Goal: Contribute content: Contribute content

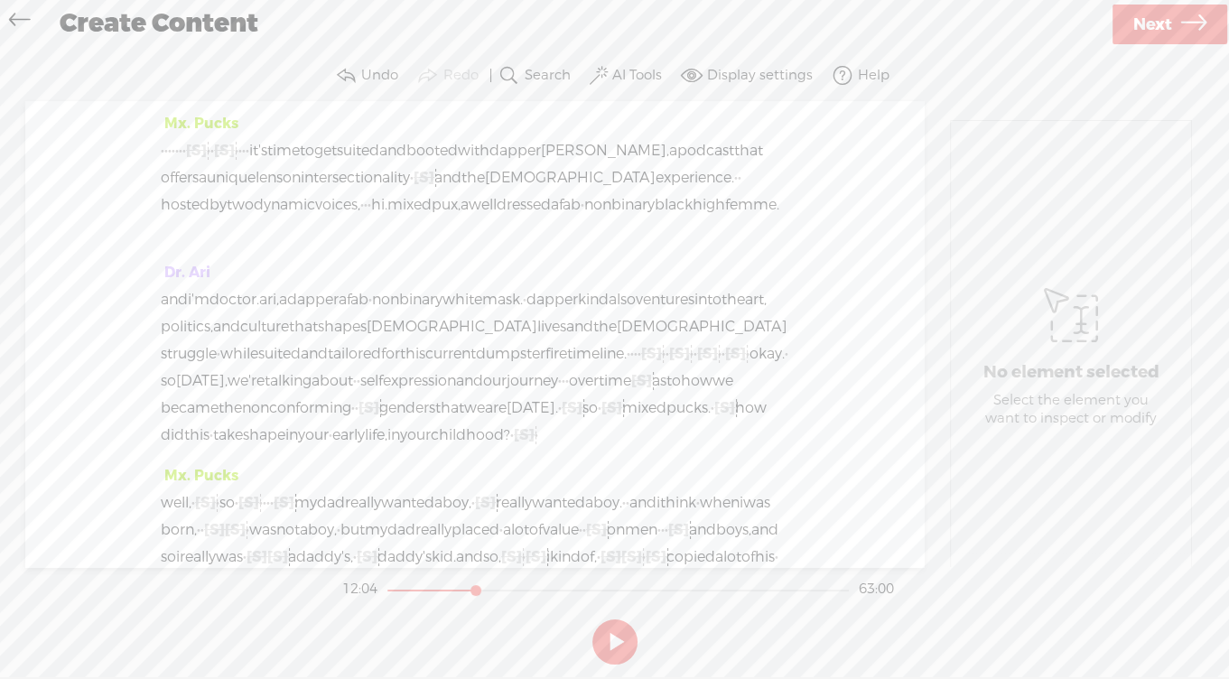
click at [543, 73] on label "Search" at bounding box center [548, 76] width 46 height 18
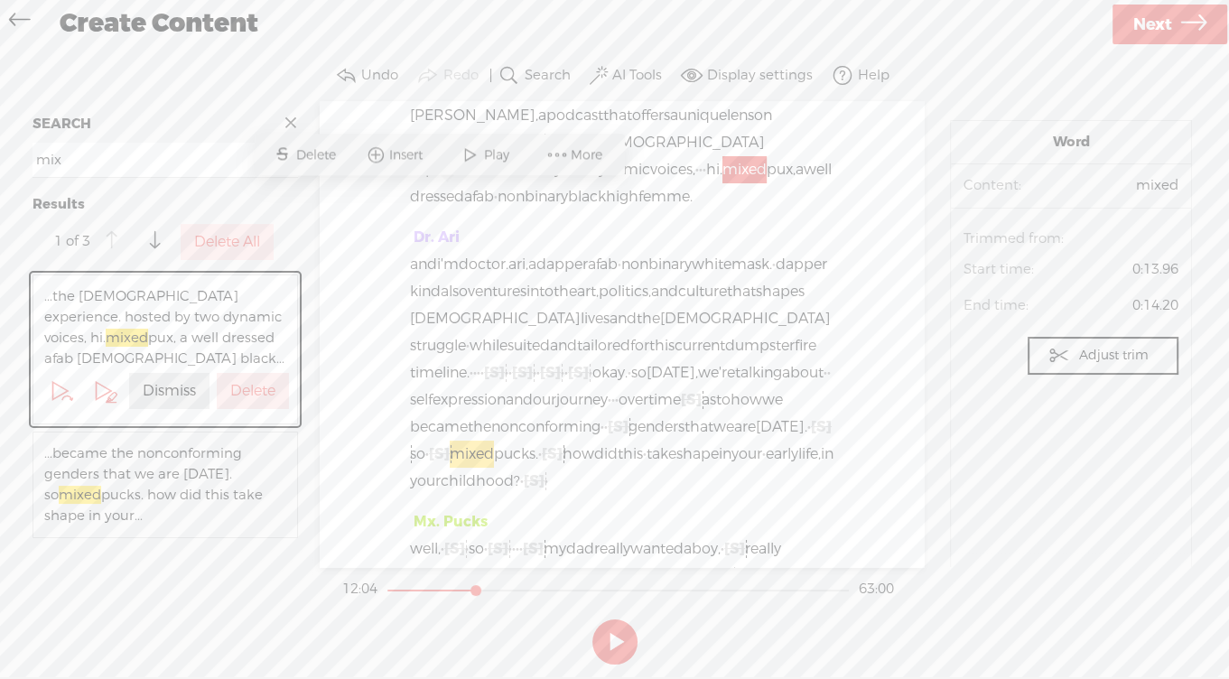
scroll to position [63, 0]
type input "mix"
drag, startPoint x: 500, startPoint y: 198, endPoint x: 449, endPoint y: 178, distance: 55.2
click at [422, 195] on div "· · · · · · · [S] · · · · · · [S] · · · · · · it's time to get suited and boote…" at bounding box center [622, 141] width 424 height 135
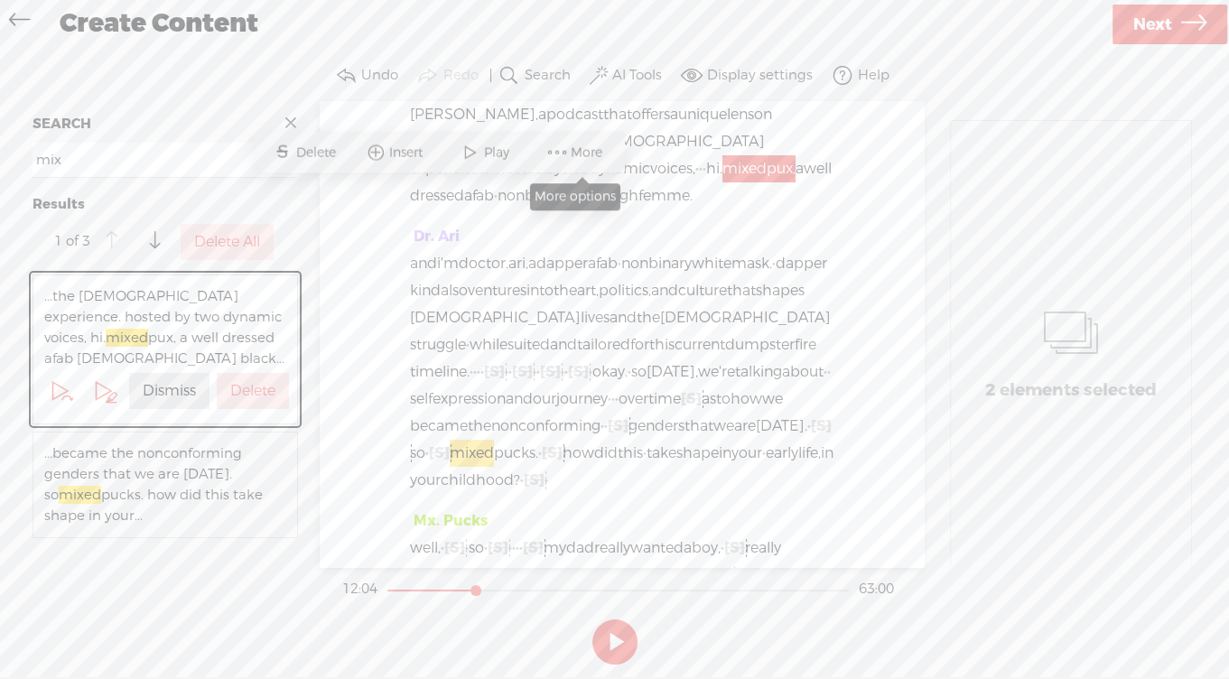
click at [588, 154] on span "More" at bounding box center [589, 153] width 36 height 18
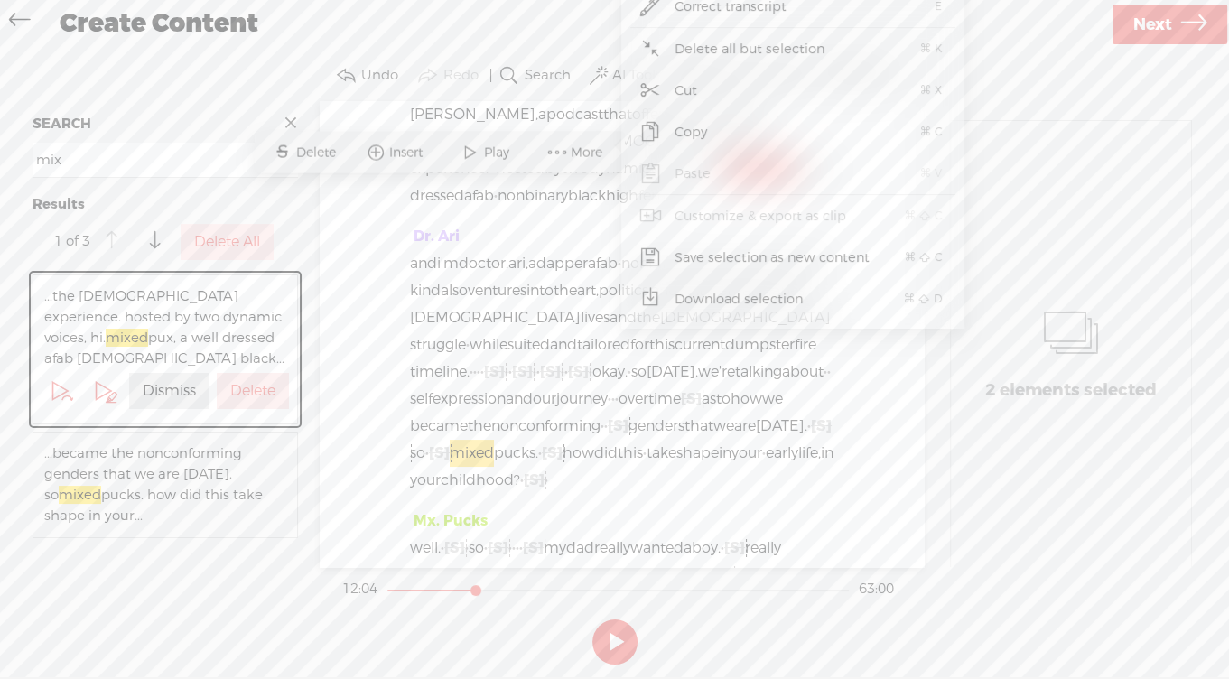
click at [700, 10] on span "Correct transcript" at bounding box center [730, 6] width 183 height 41
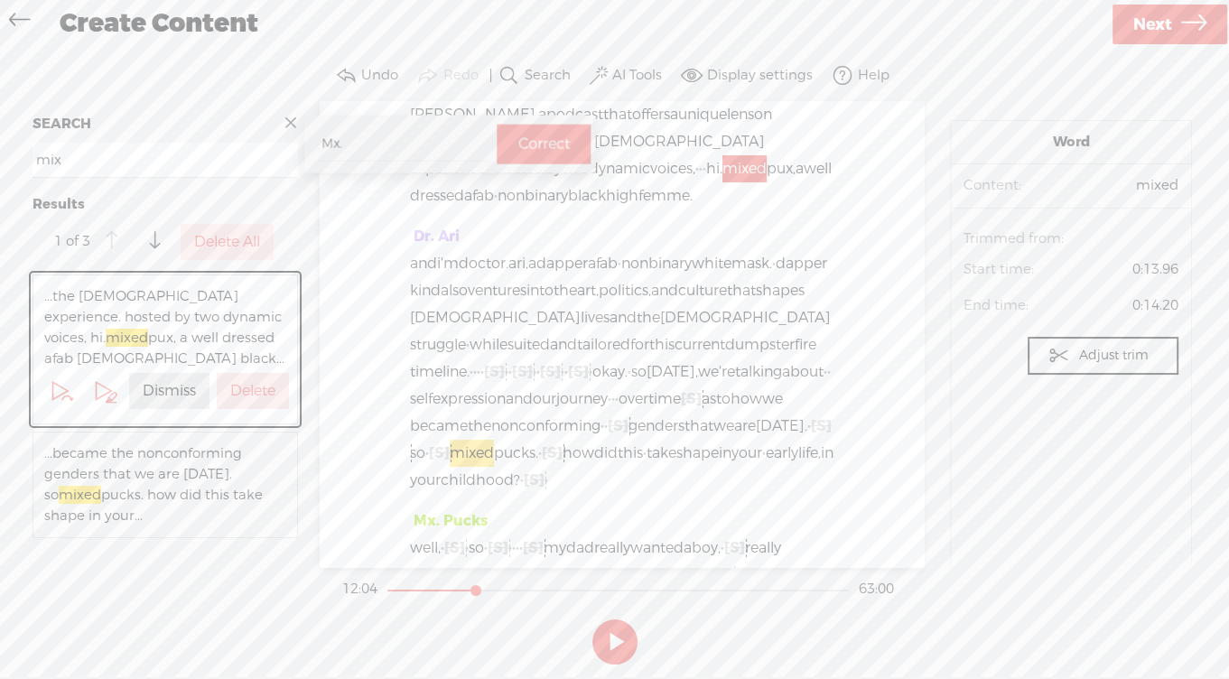
type input "Mx."
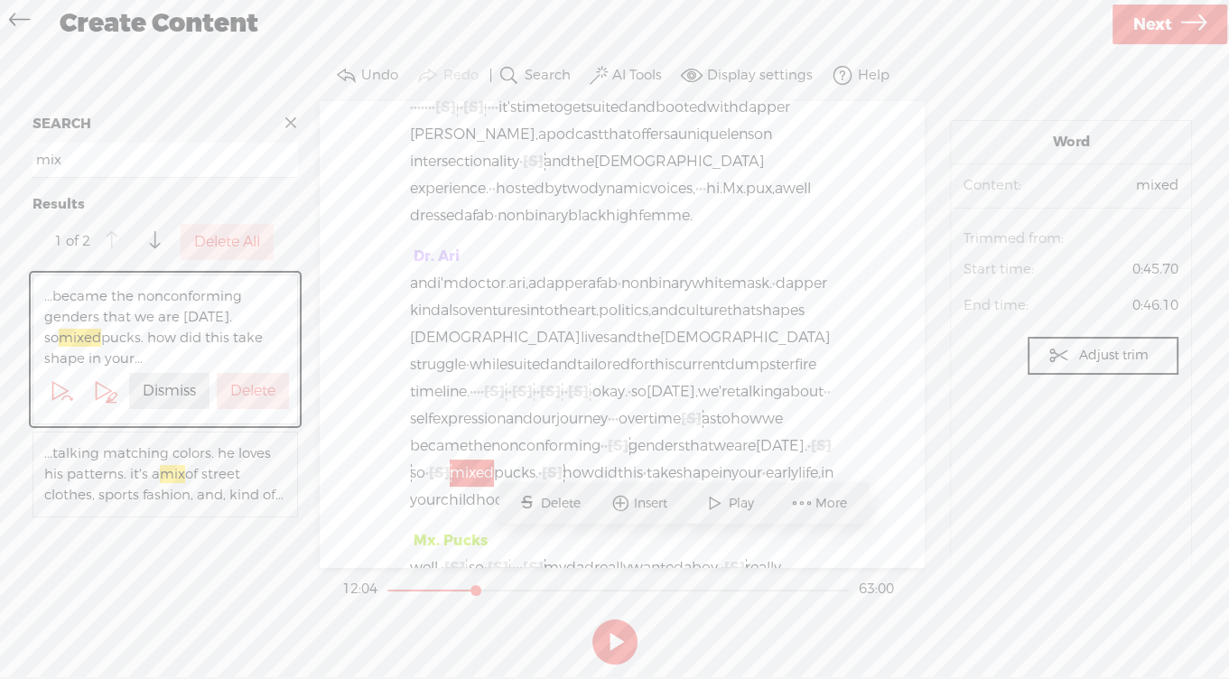
scroll to position [0, 0]
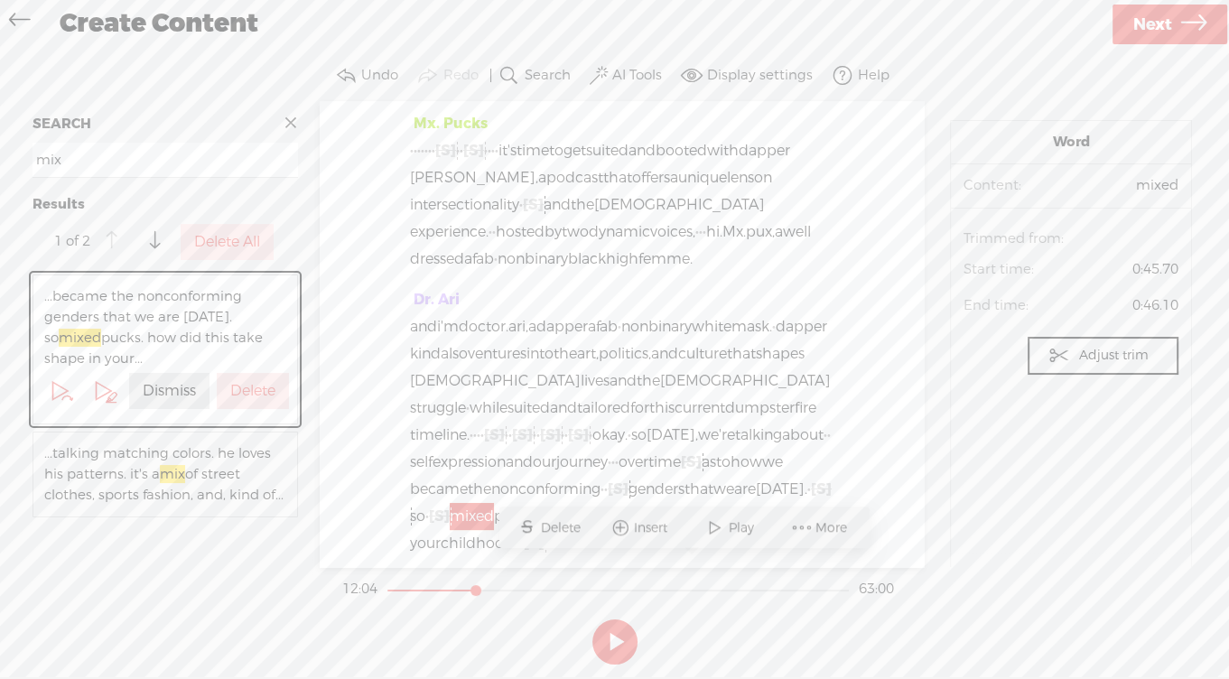
click at [746, 246] on span "pux," at bounding box center [760, 232] width 29 height 27
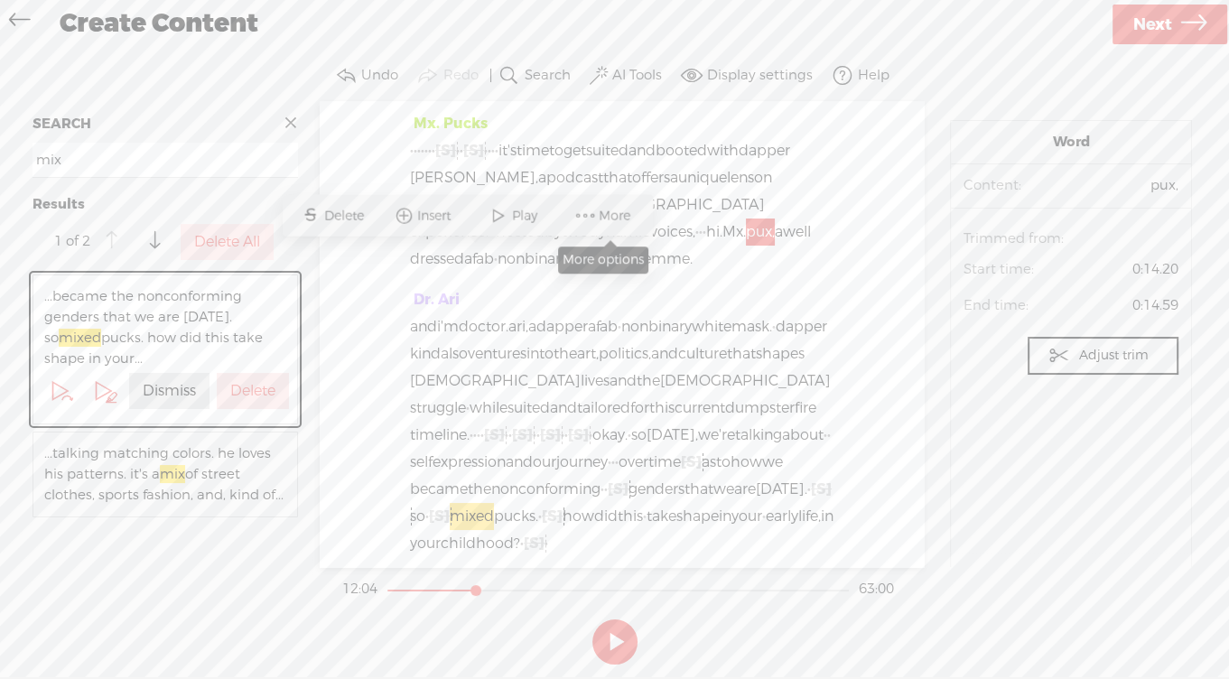
click at [591, 216] on span at bounding box center [585, 216] width 27 height 33
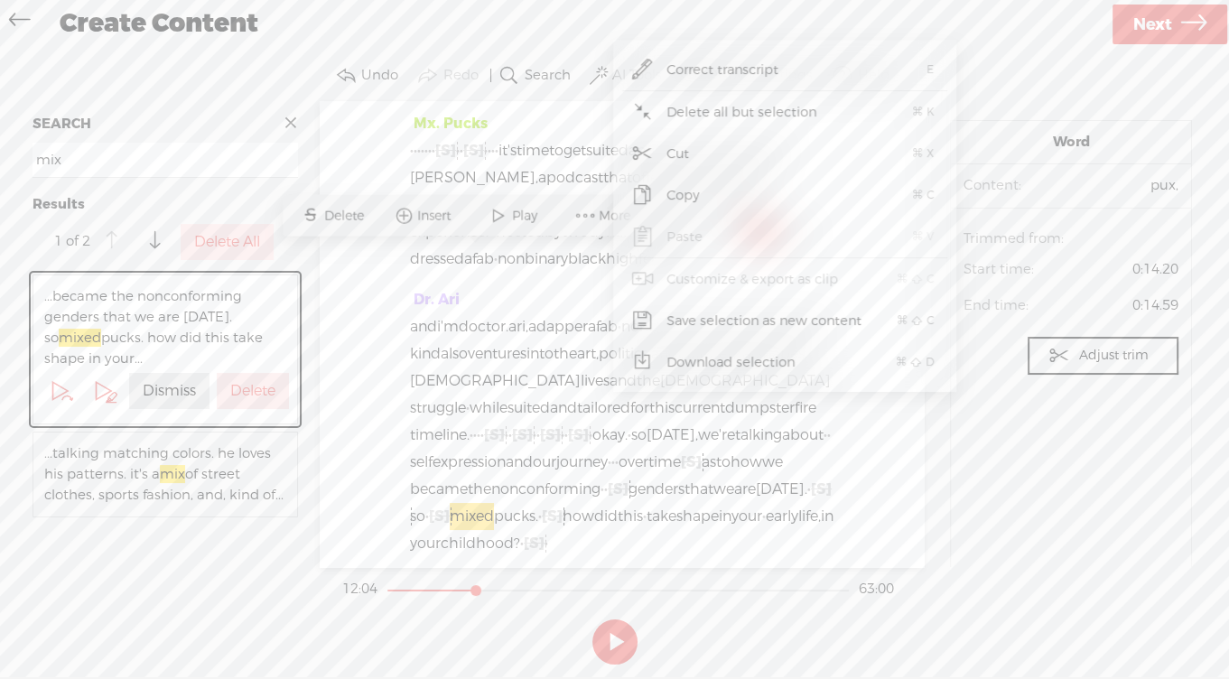
click at [686, 75] on span "Correct transcript" at bounding box center [722, 70] width 183 height 41
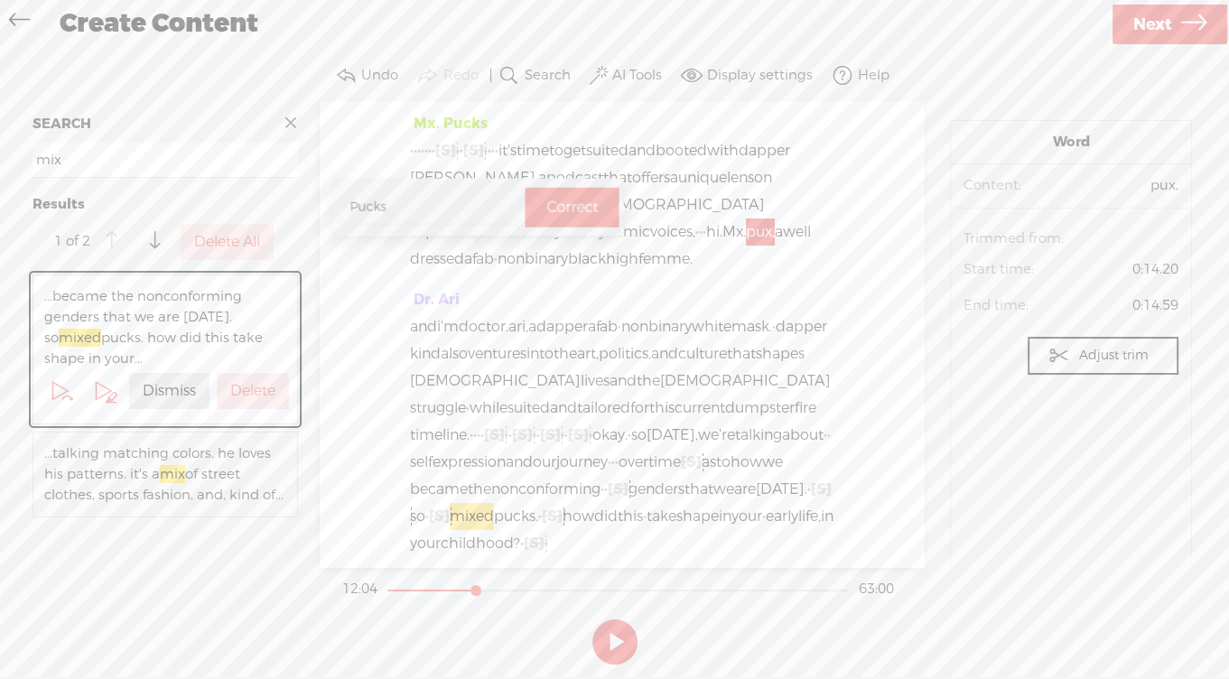
type input "Pucks"
click at [546, 209] on label "Correct" at bounding box center [571, 207] width 51 height 37
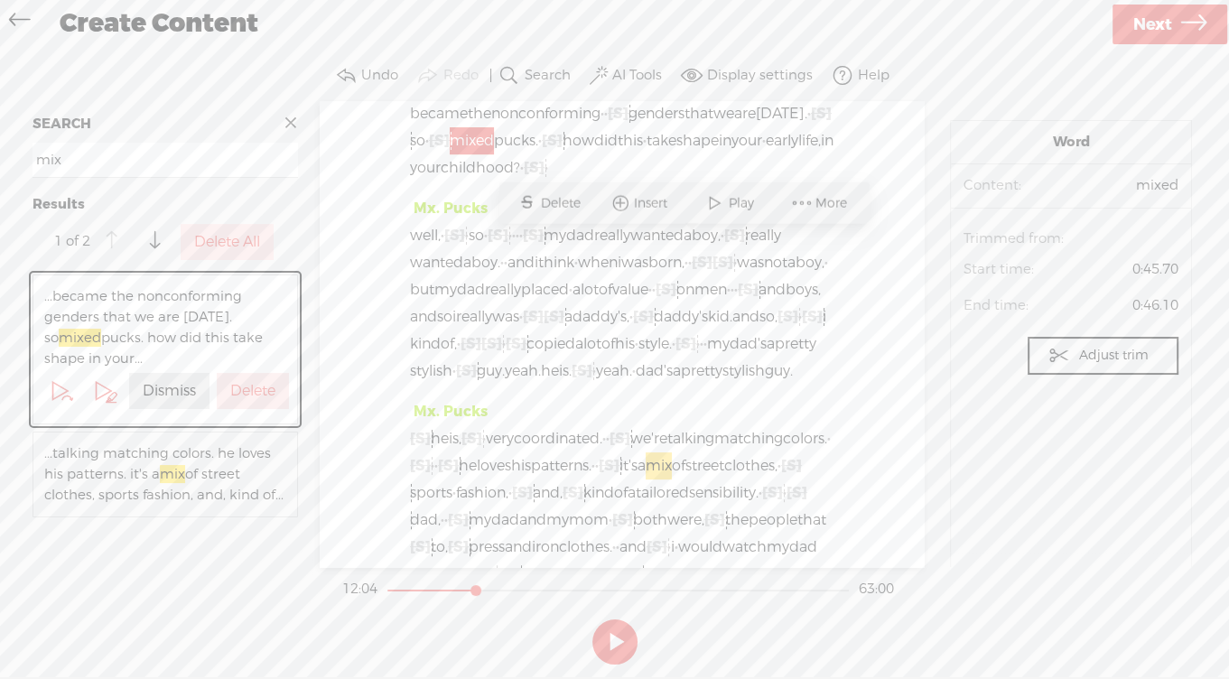
scroll to position [376, 0]
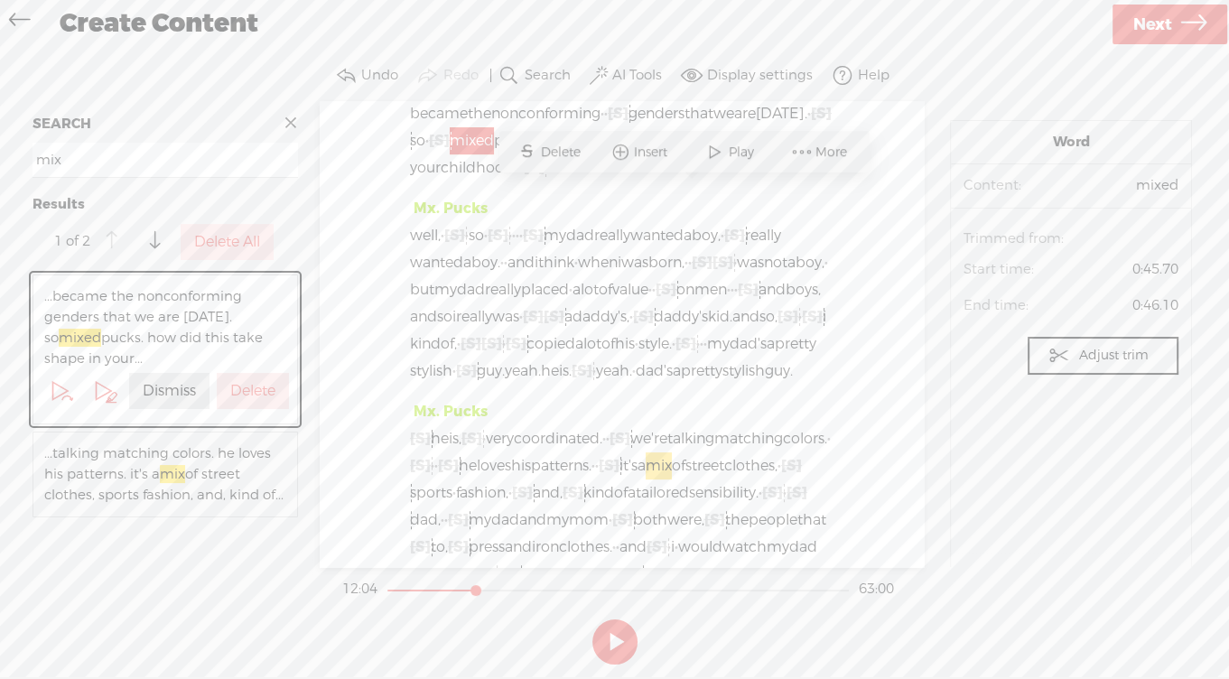
drag, startPoint x: 761, startPoint y: 197, endPoint x: 667, endPoint y: 200, distance: 94.9
click at [667, 182] on div "and i'm doctor. ari, a dapper afab · non binary white mask. · dapper kind also …" at bounding box center [622, 60] width 424 height 244
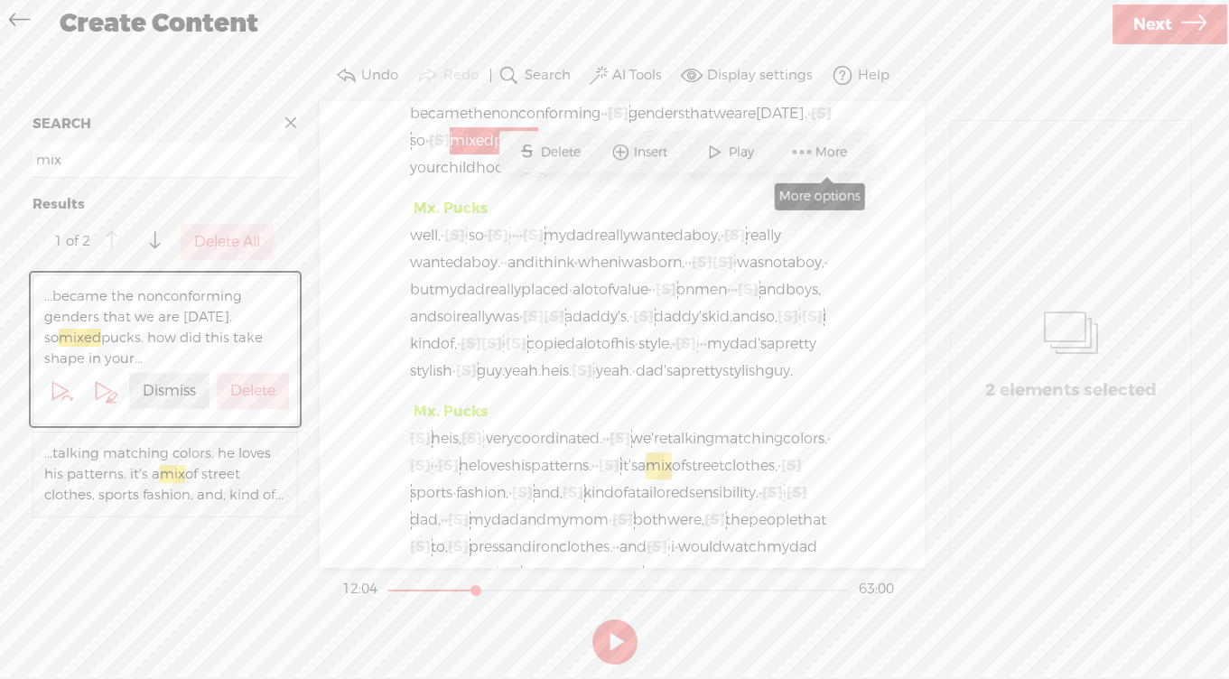
click at [844, 147] on span "More" at bounding box center [834, 153] width 36 height 18
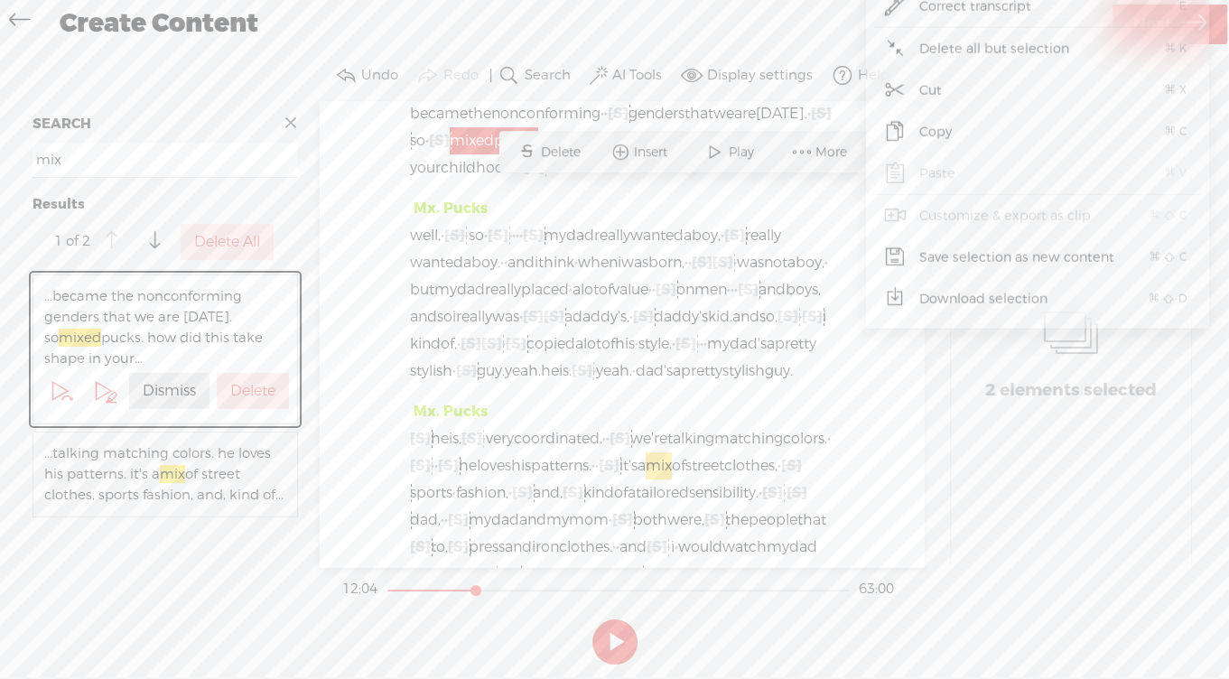
click at [944, 12] on span "Correct transcript" at bounding box center [975, 6] width 183 height 41
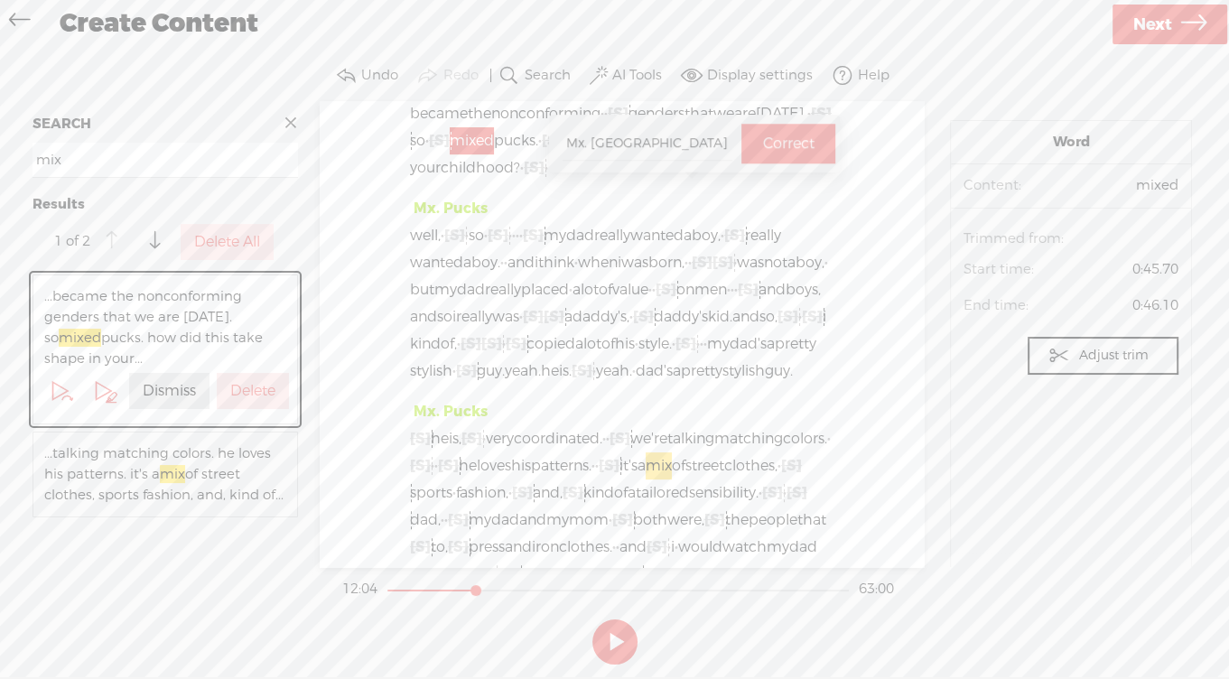
type input "Mx. Pucks"
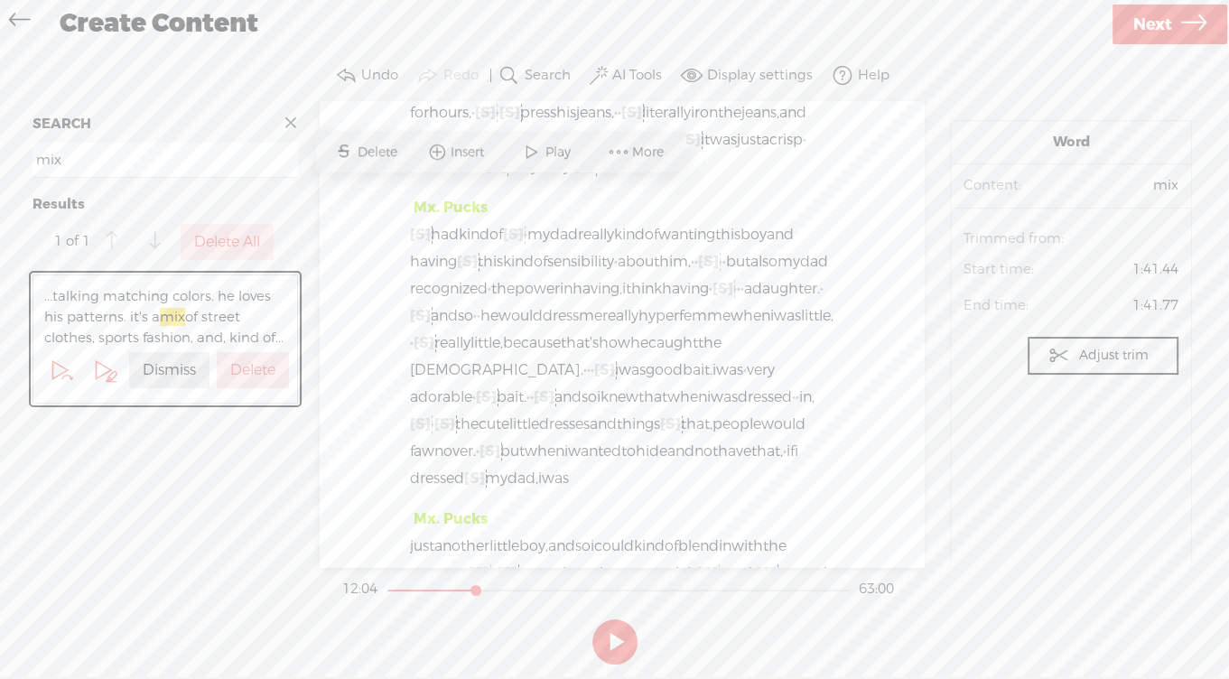
scroll to position [837, 0]
click at [181, 380] on label "Dismiss" at bounding box center [169, 370] width 53 height 19
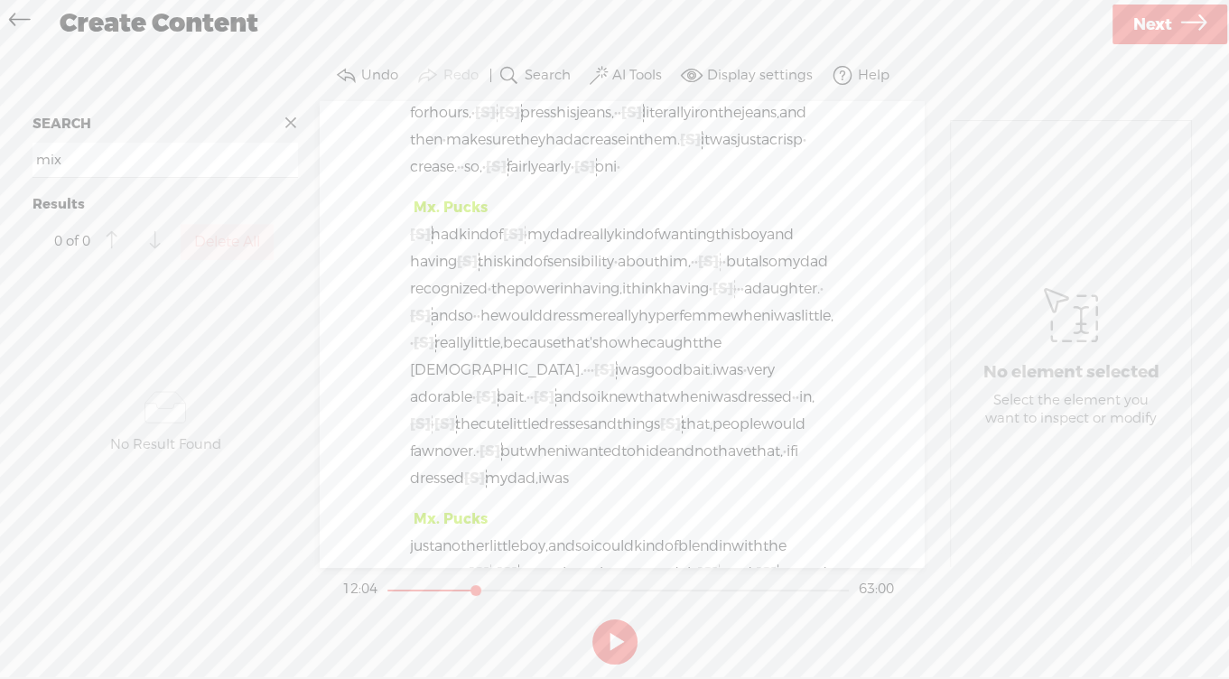
click at [131, 178] on input "mix" at bounding box center [166, 160] width 266 height 35
click at [71, 168] on input "mix" at bounding box center [166, 160] width 266 height 35
type input "m"
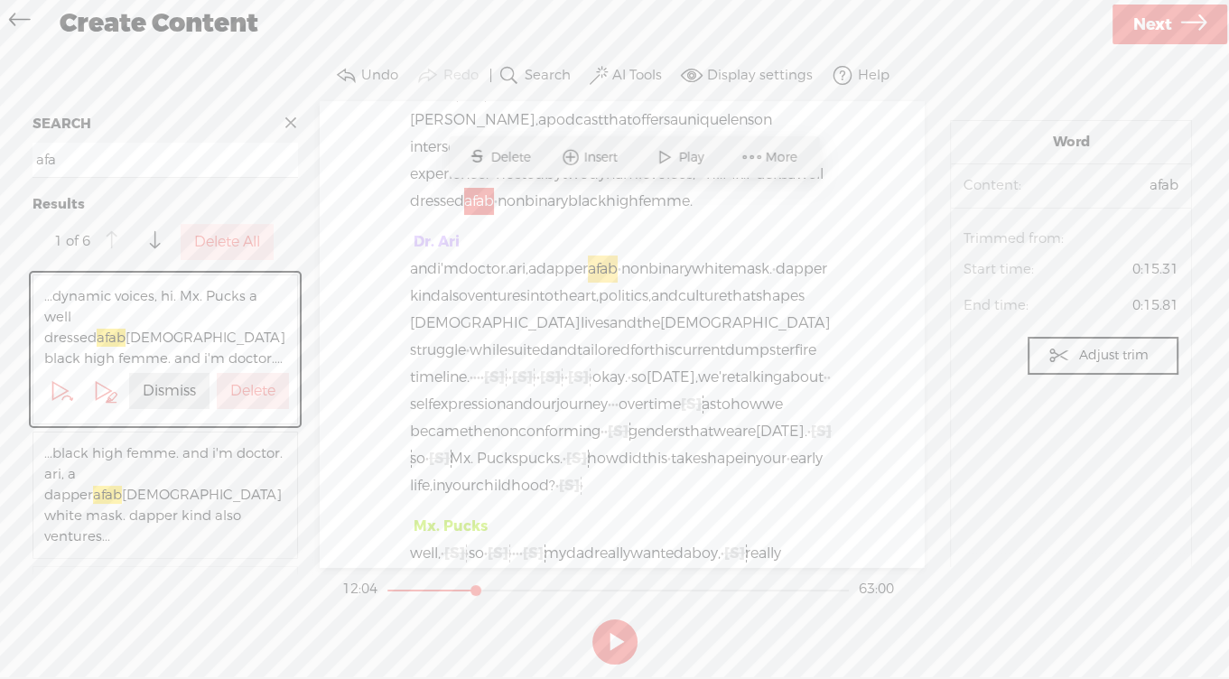
scroll to position [63, 0]
type input "afab"
click at [769, 148] on span "More" at bounding box center [784, 153] width 36 height 18
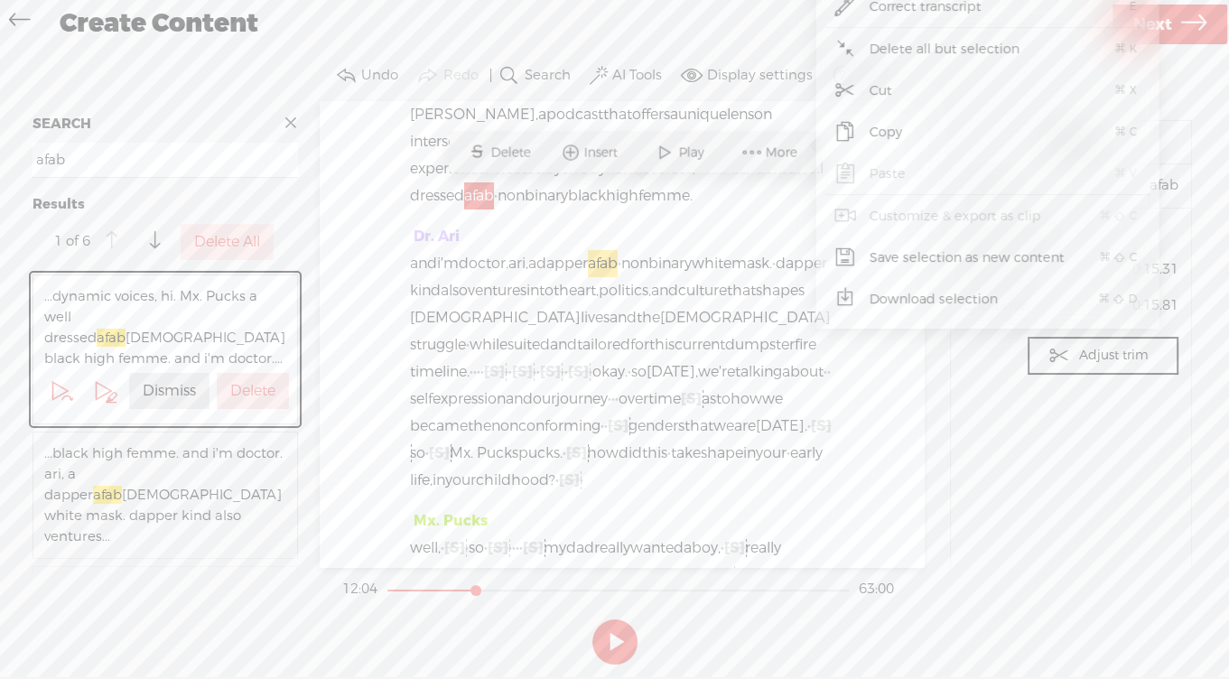
click at [252, 84] on section "Undo Redo Search Remove Background Noise AI Tools Configure Magic Sound Enhance…" at bounding box center [614, 76] width 1193 height 51
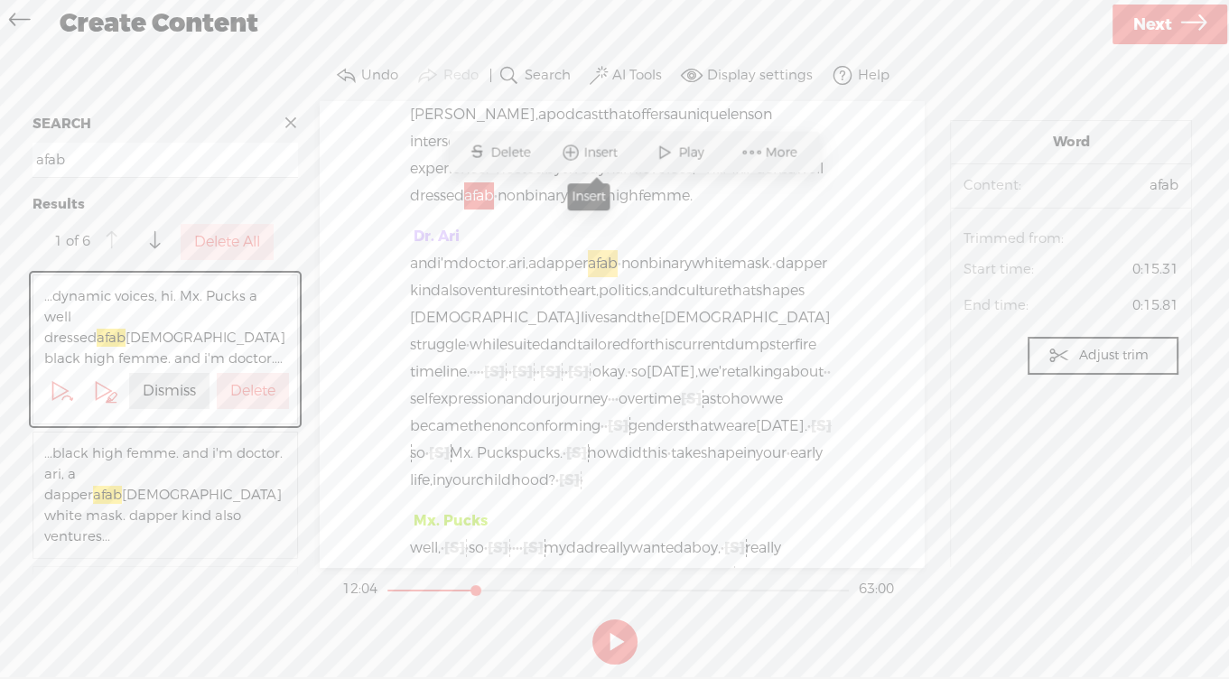
click at [575, 144] on span at bounding box center [570, 152] width 27 height 33
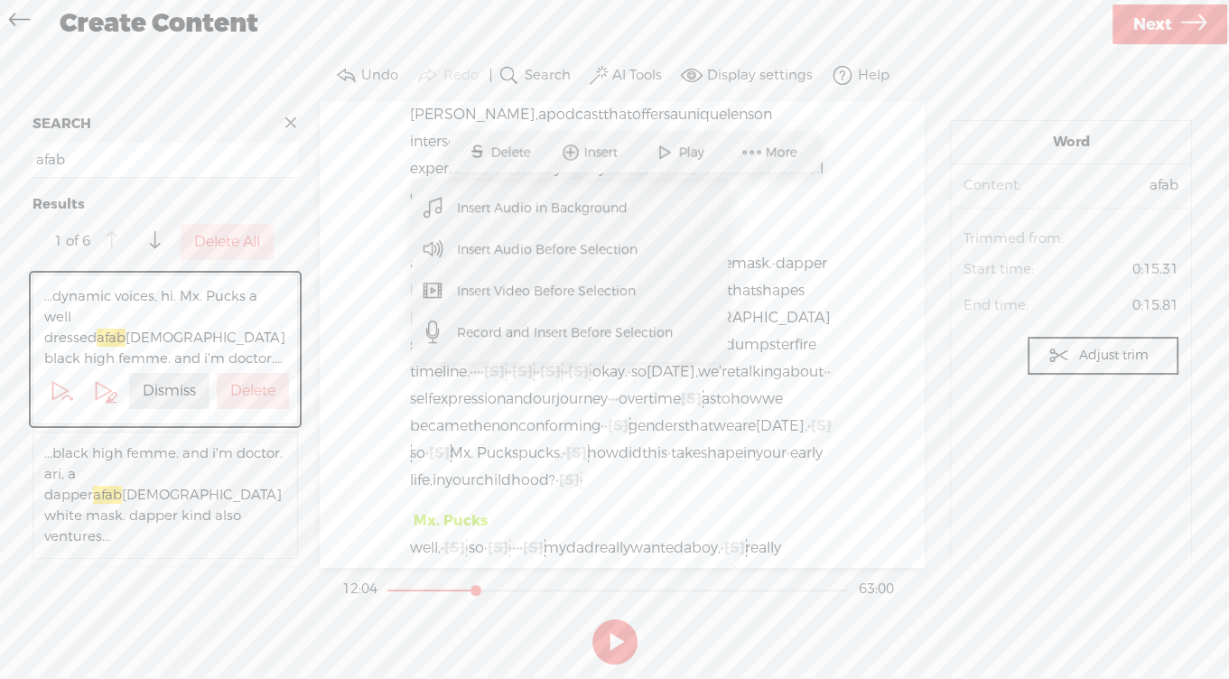
click at [841, 425] on div "Mx. Pucks · · · · · · · [S] · · · · · · [S] · · · · · · it's time to get suited…" at bounding box center [622, 334] width 604 height 466
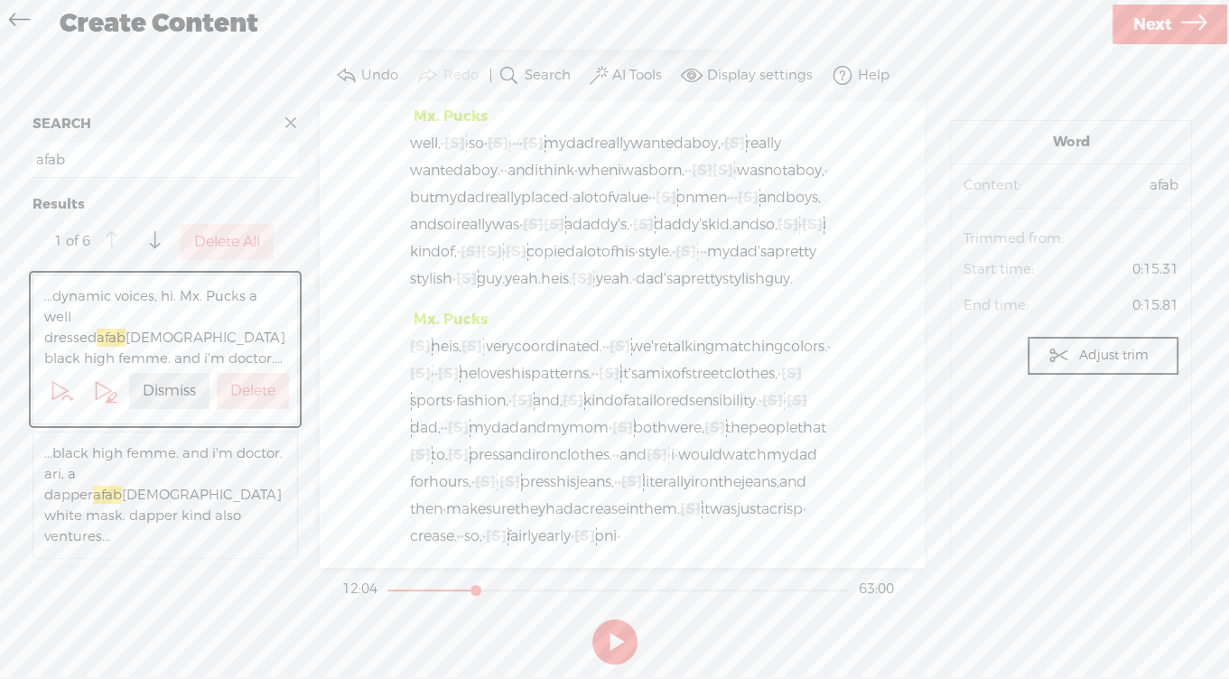
scroll to position [471, 0]
click at [610, 643] on button at bounding box center [615, 642] width 45 height 45
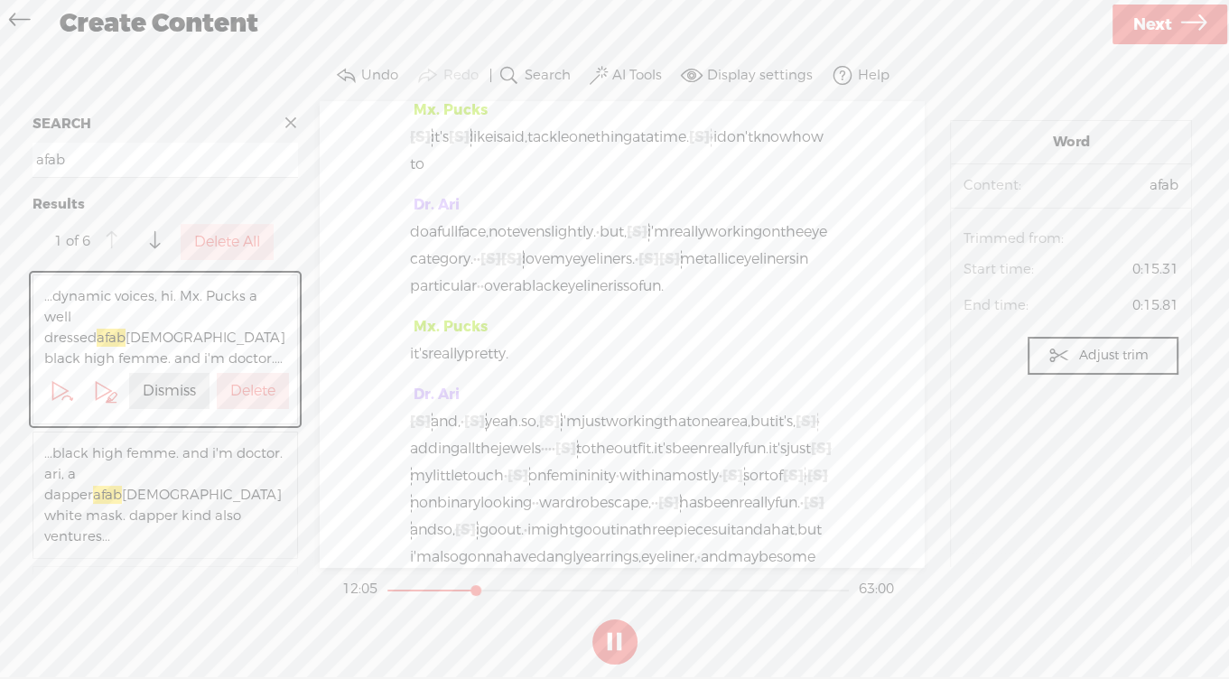
scroll to position [8702, 0]
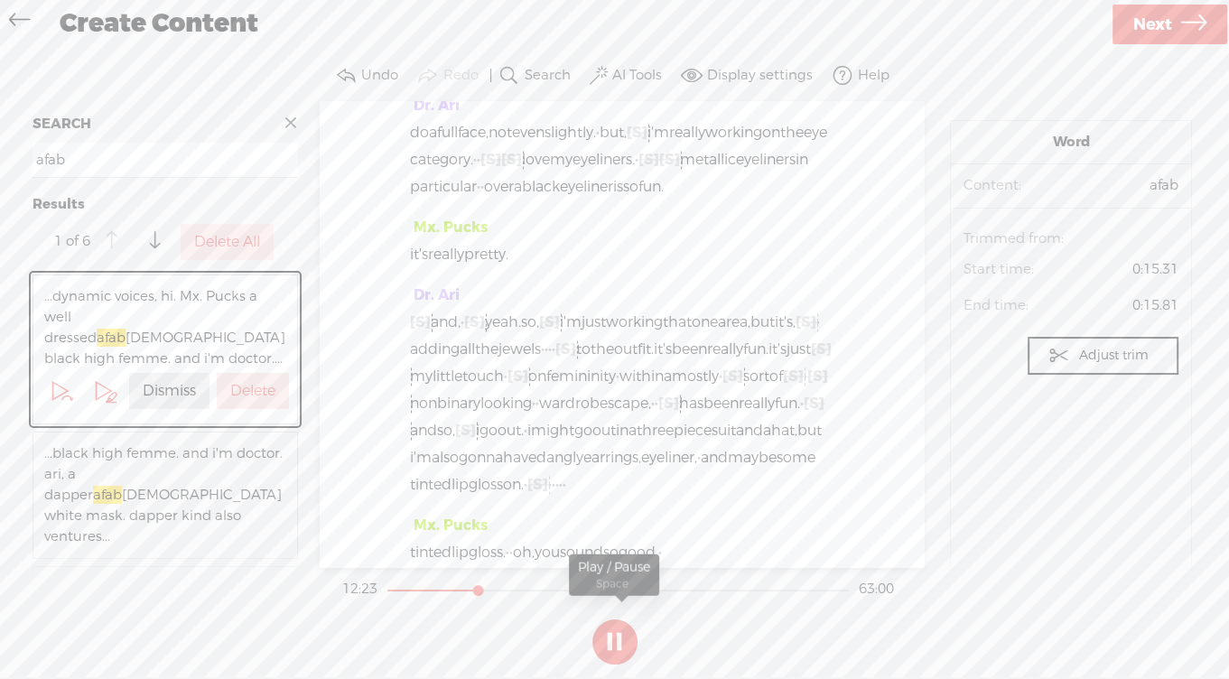
click at [624, 645] on button at bounding box center [615, 642] width 45 height 45
drag, startPoint x: 675, startPoint y: 304, endPoint x: 781, endPoint y: 294, distance: 107.1
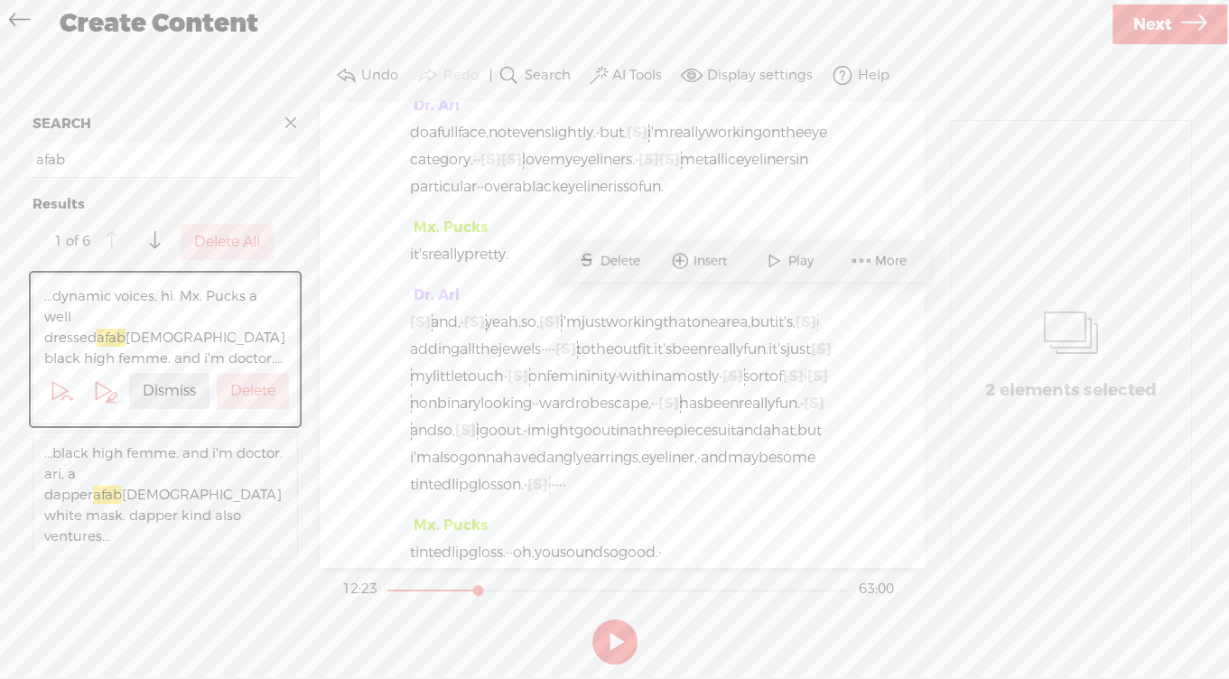
click at [887, 260] on span "More" at bounding box center [893, 261] width 36 height 18
click at [1008, 114] on span "Correct transcript" at bounding box center [1035, 115] width 183 height 41
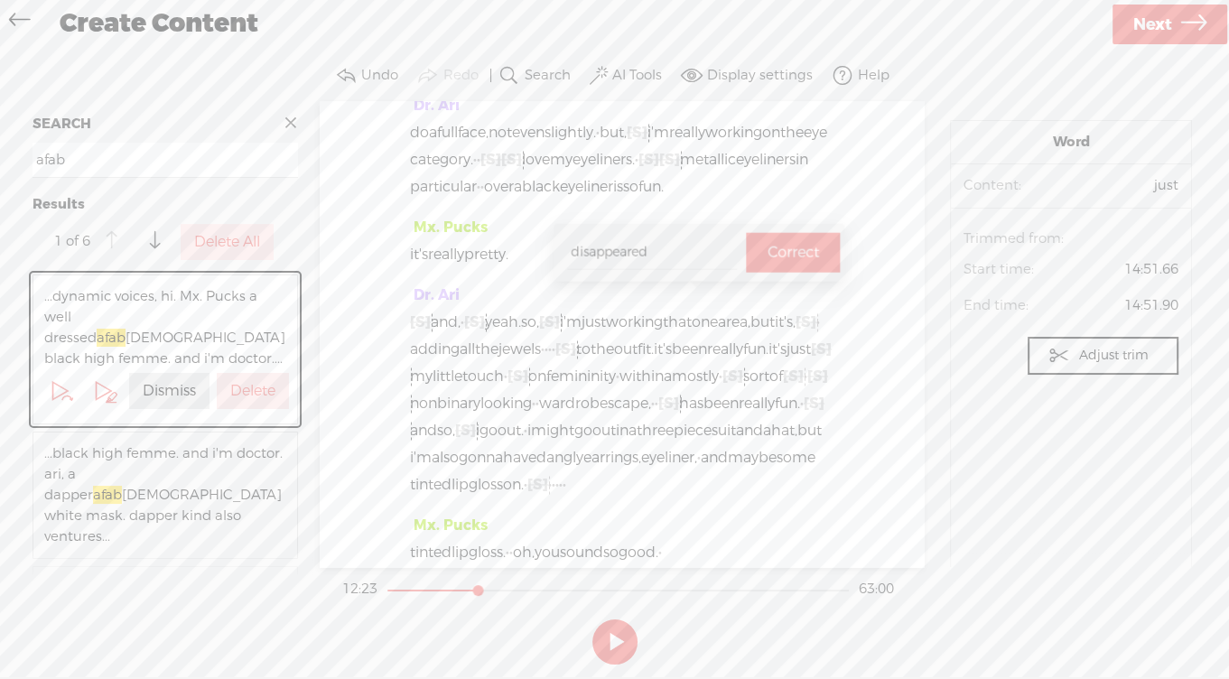
type input "disappeared"
click at [771, 254] on label "Correct" at bounding box center [793, 252] width 51 height 37
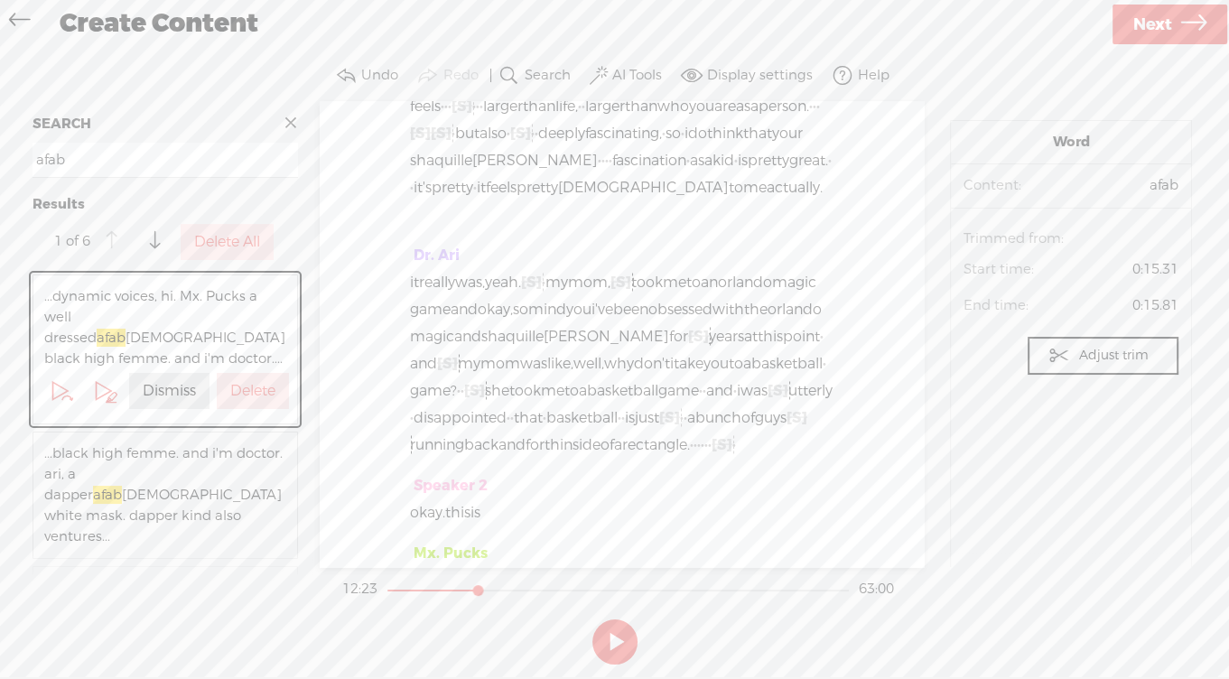
scroll to position [3593, 0]
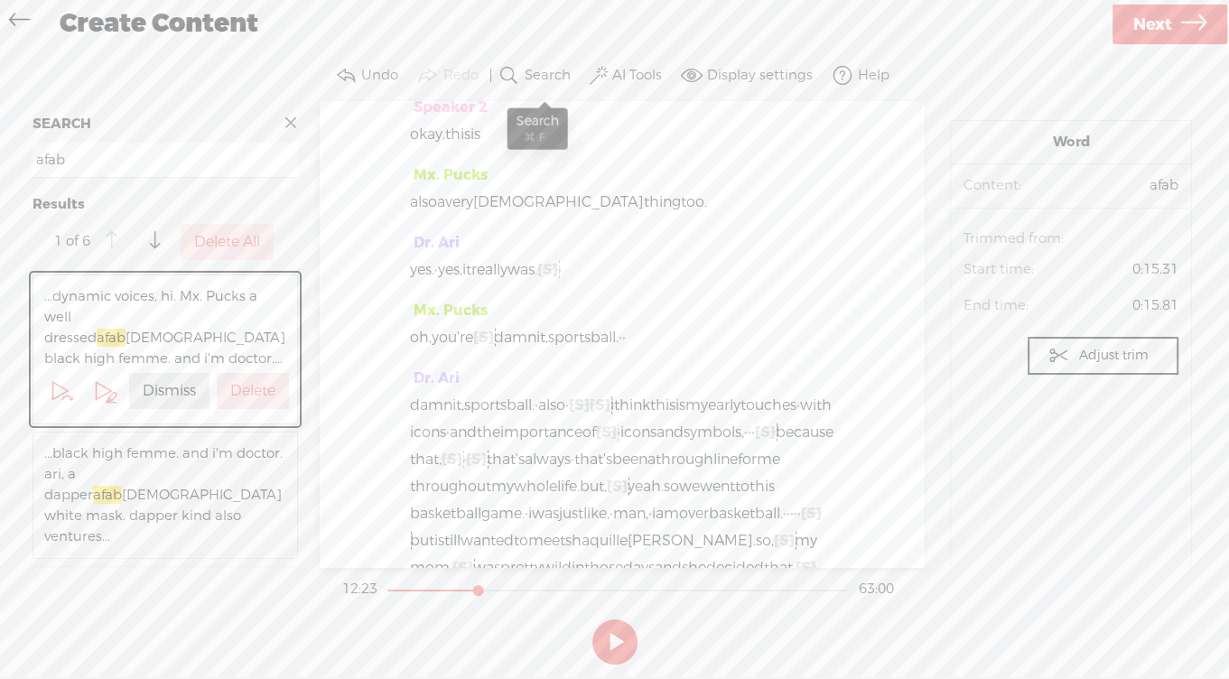
click at [537, 77] on label "Search" at bounding box center [548, 76] width 46 height 18
click at [164, 178] on input "afab" at bounding box center [166, 160] width 266 height 35
click at [72, 176] on input "afab" at bounding box center [166, 160] width 266 height 35
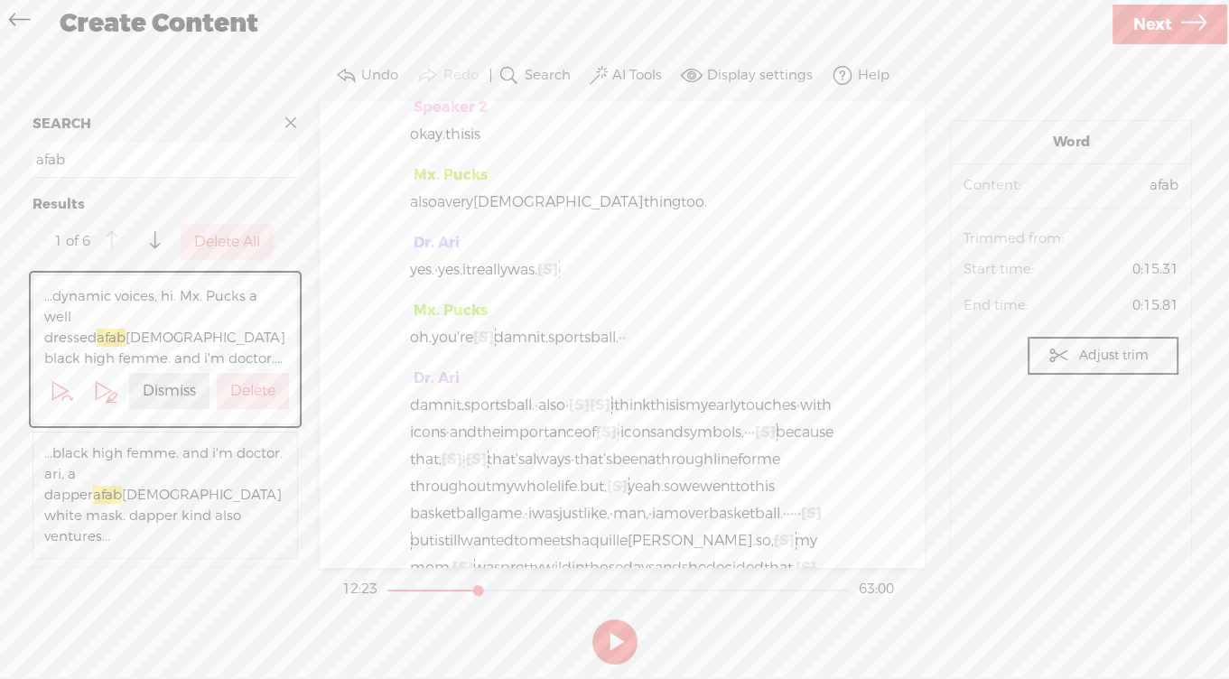
click at [72, 176] on input "afab" at bounding box center [166, 160] width 266 height 35
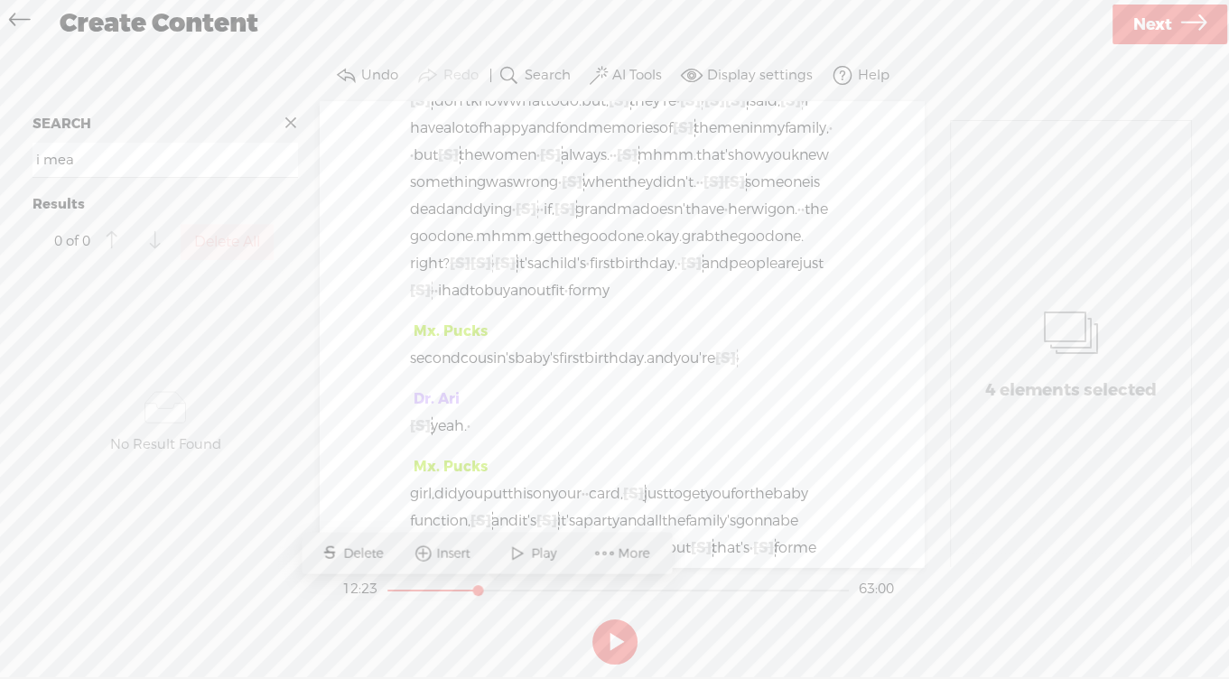
scroll to position [10810, 0]
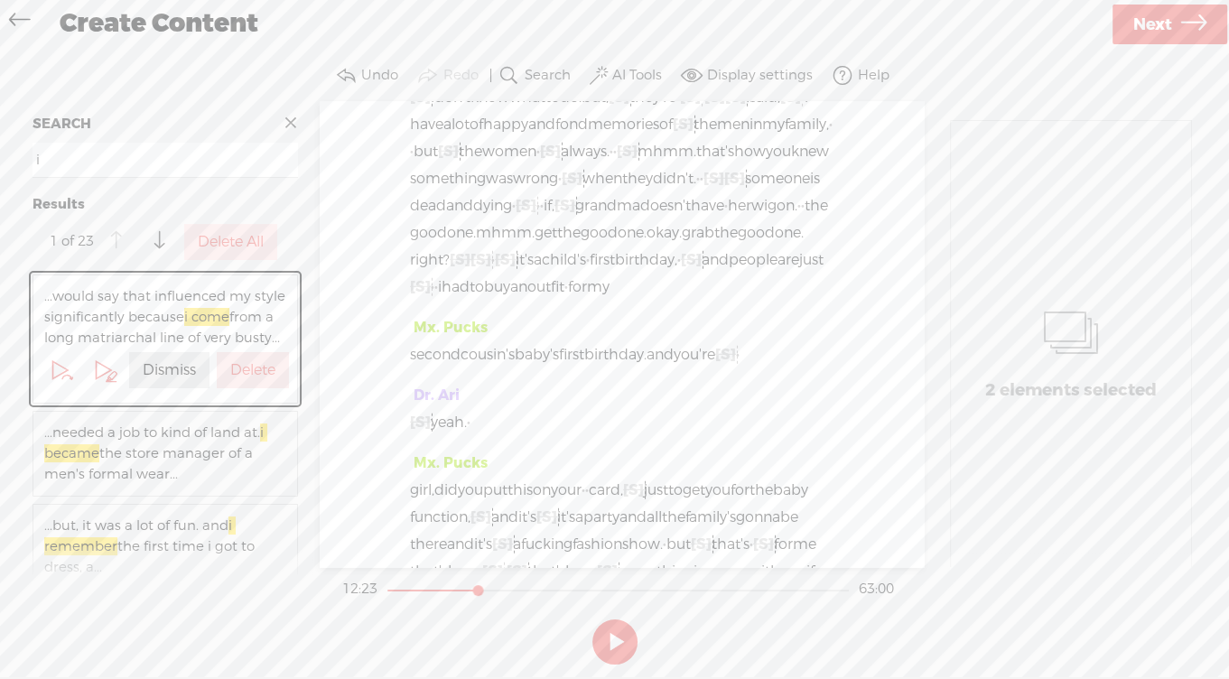
type input "i"
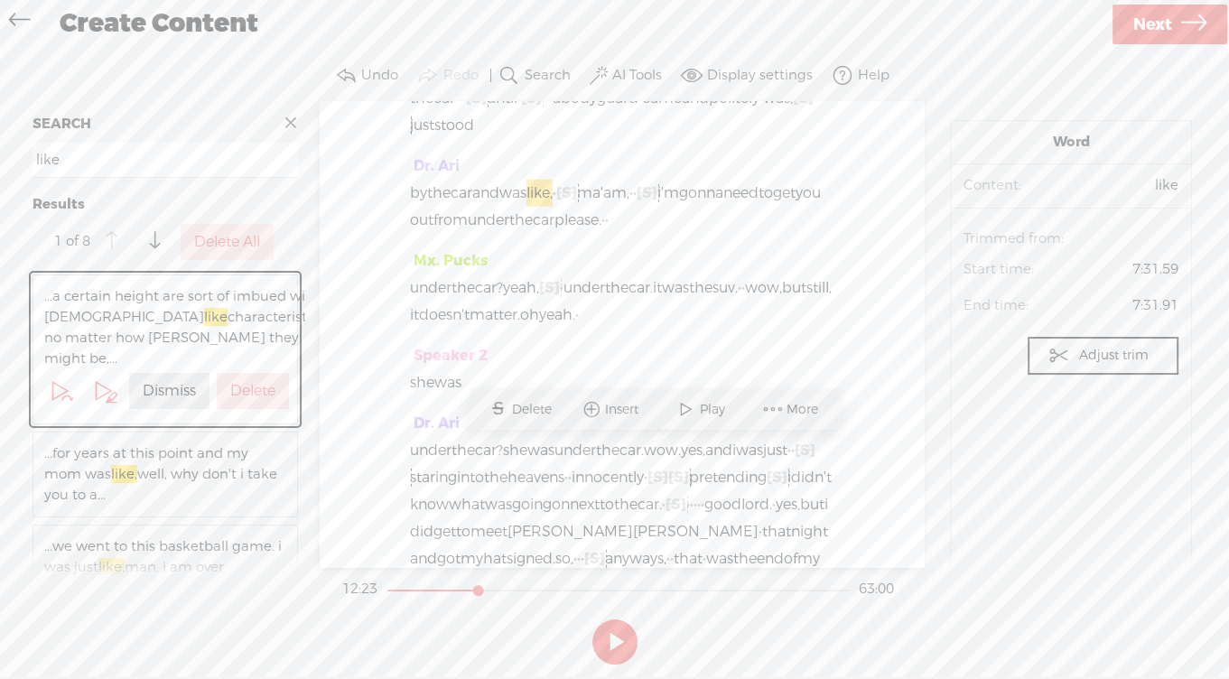
scroll to position [4204, 0]
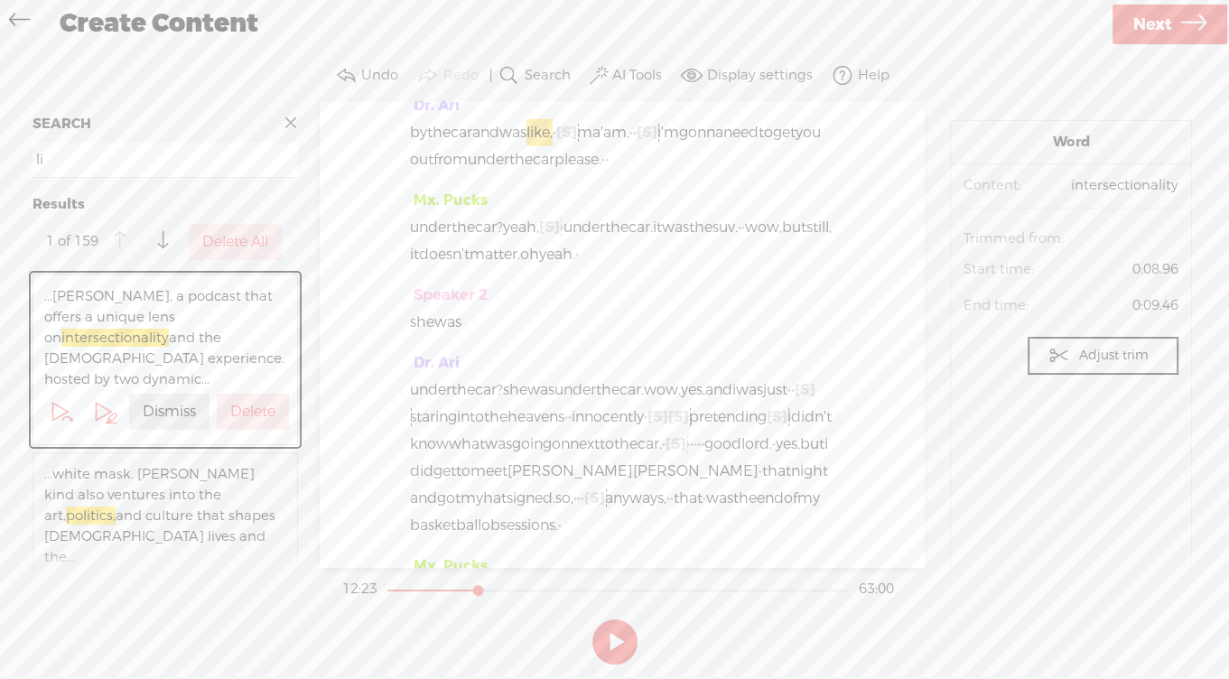
type input "l"
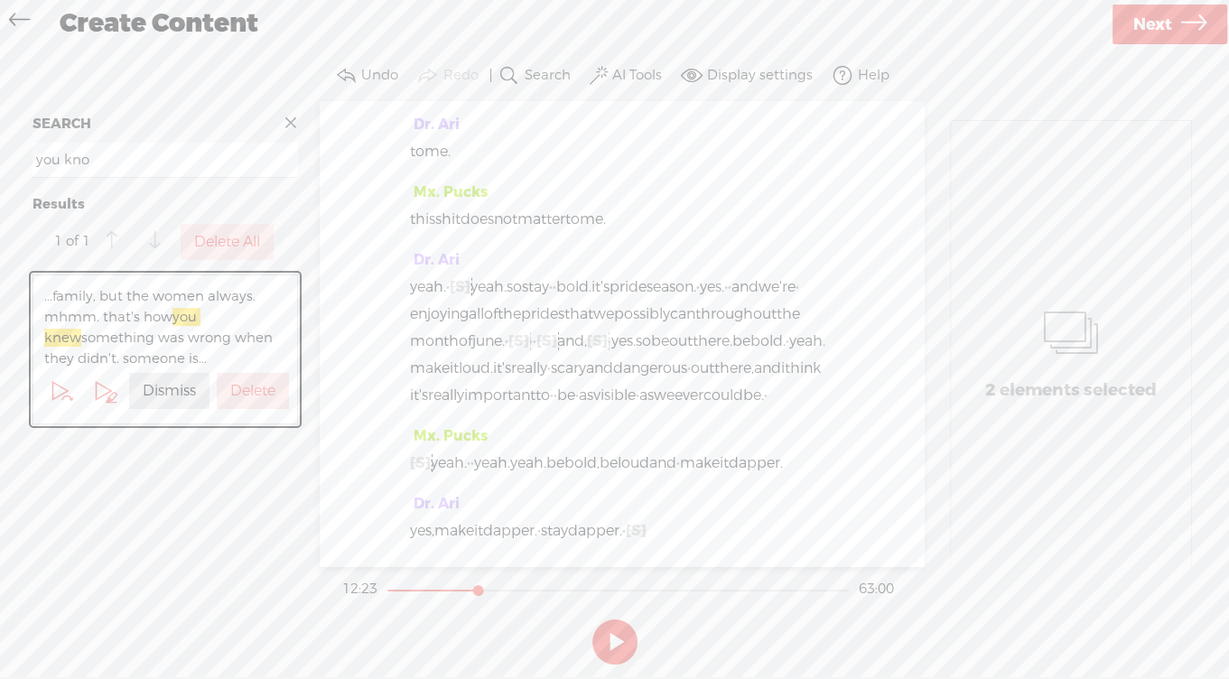
scroll to position [25041, 0]
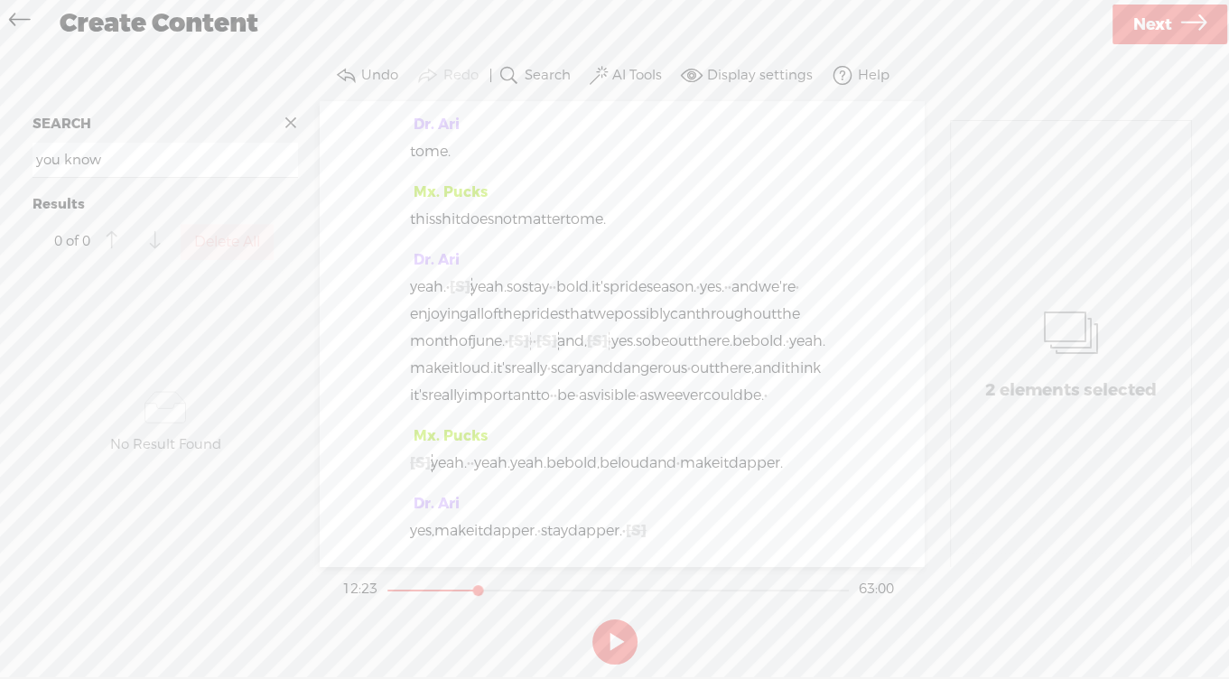
type input "you know"
click at [1017, 94] on section "Undo Redo Search Remove Background Noise AI Tools Configure Magic Sound Enhance…" at bounding box center [614, 76] width 1193 height 51
click at [296, 123] on span at bounding box center [290, 122] width 27 height 27
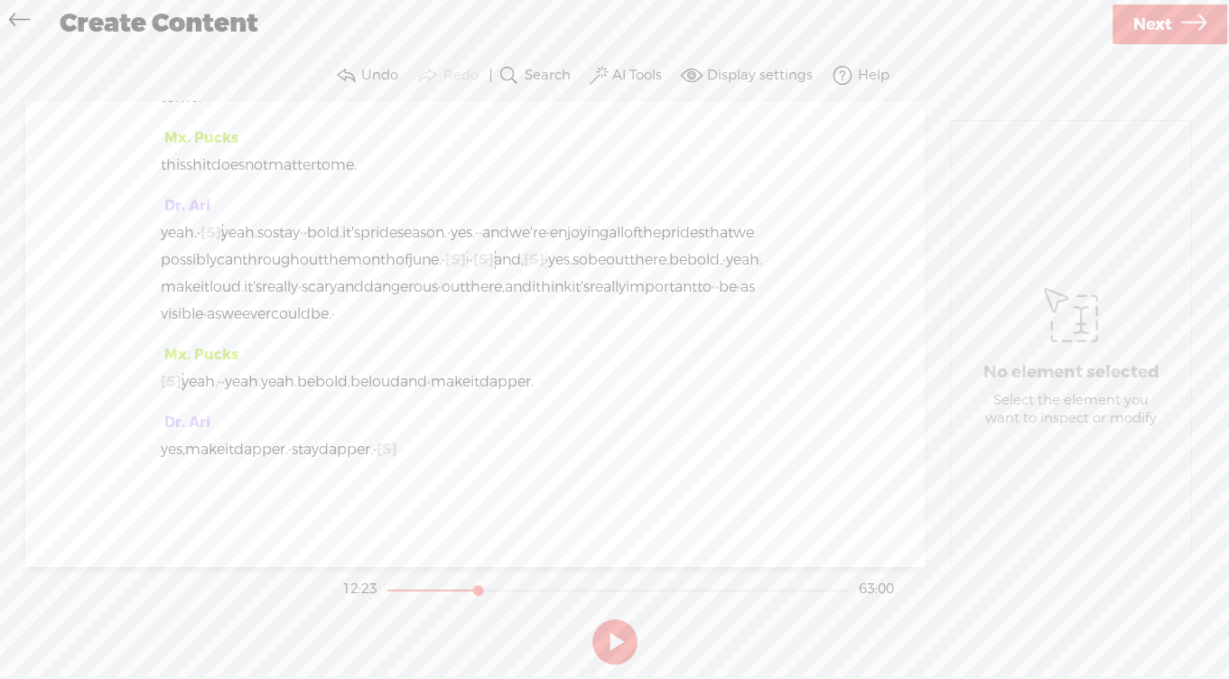
click at [1134, 25] on span "Next" at bounding box center [1153, 25] width 39 height 46
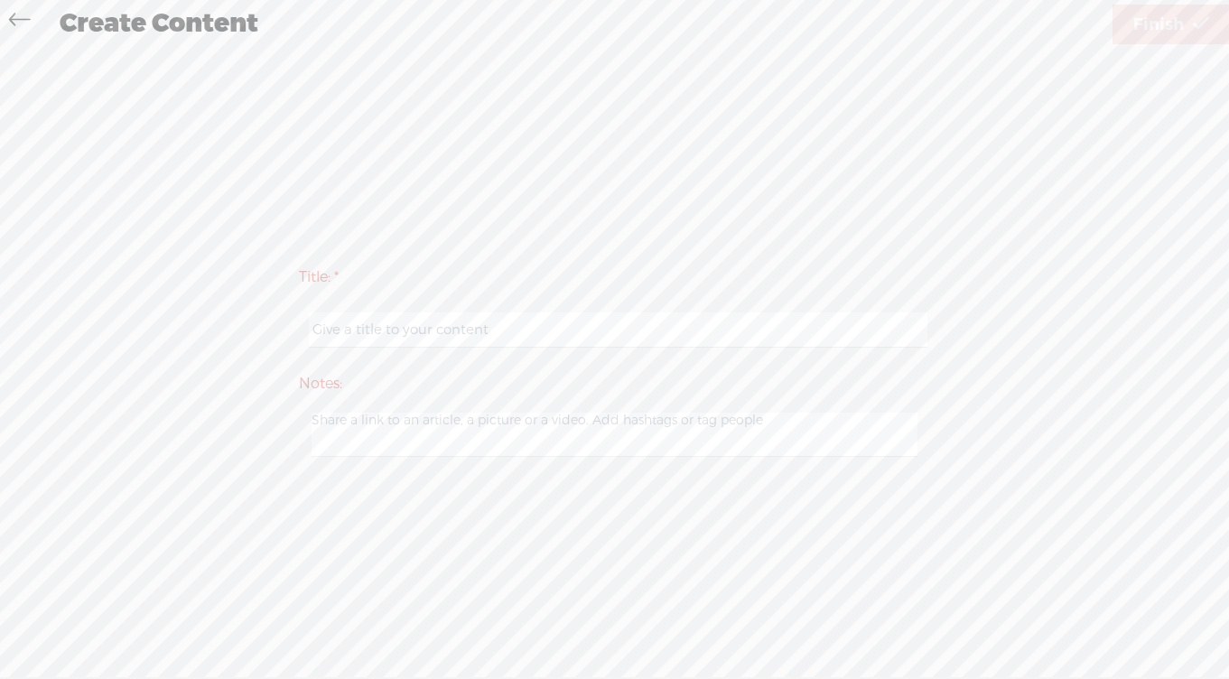
click at [457, 327] on input "text" at bounding box center [618, 330] width 619 height 35
click at [371, 325] on input "text" at bounding box center [618, 330] width 619 height 35
paste input "Cultural Curators: Crafting Our Own [DEMOGRAPHIC_DATA] Culture and Expression"
type input "Cultural Curators: Crafting Our Own [DEMOGRAPHIC_DATA] Culture and Expression"
click at [1152, 33] on span "Finish" at bounding box center [1159, 25] width 51 height 46
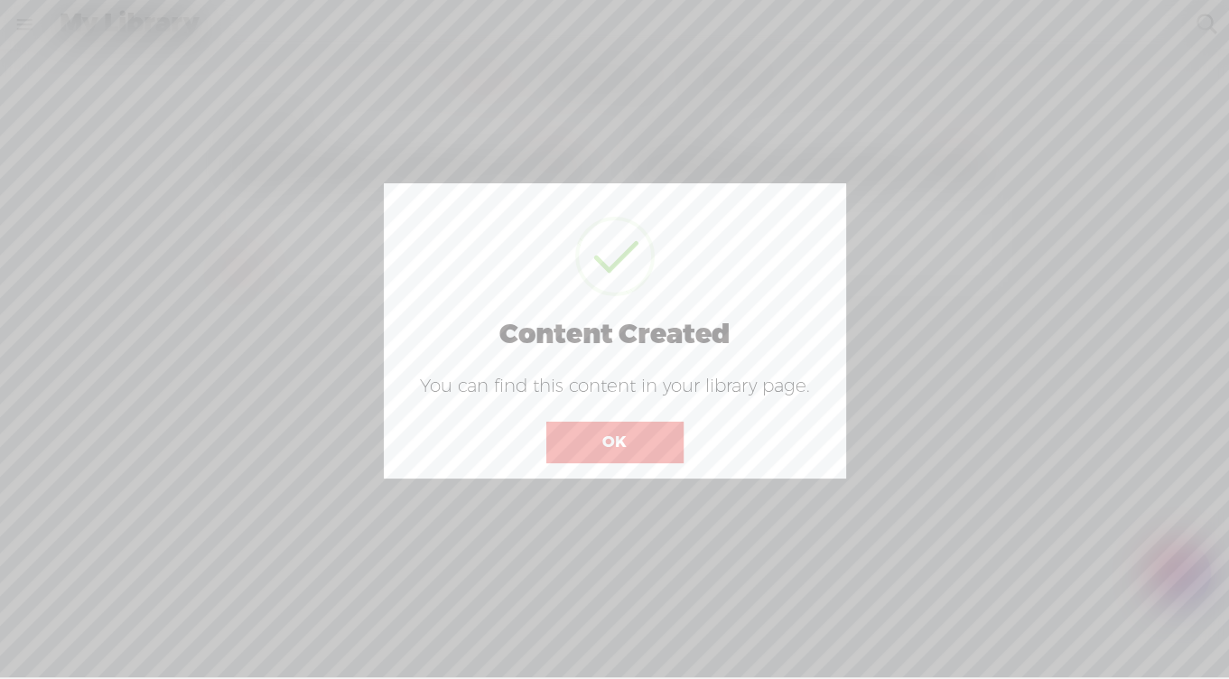
click at [629, 442] on button "OK" at bounding box center [614, 443] width 137 height 42
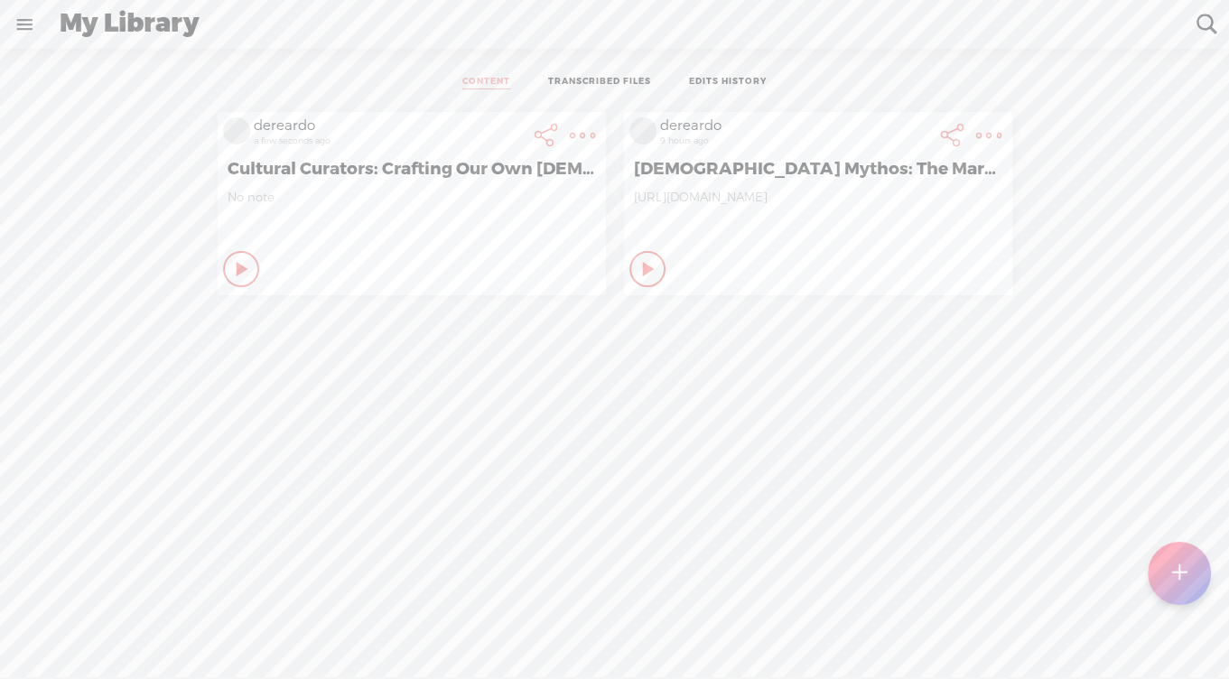
click at [582, 135] on t at bounding box center [582, 135] width 25 height 25
click at [441, 363] on link "Download Transcript" at bounding box center [484, 369] width 204 height 42
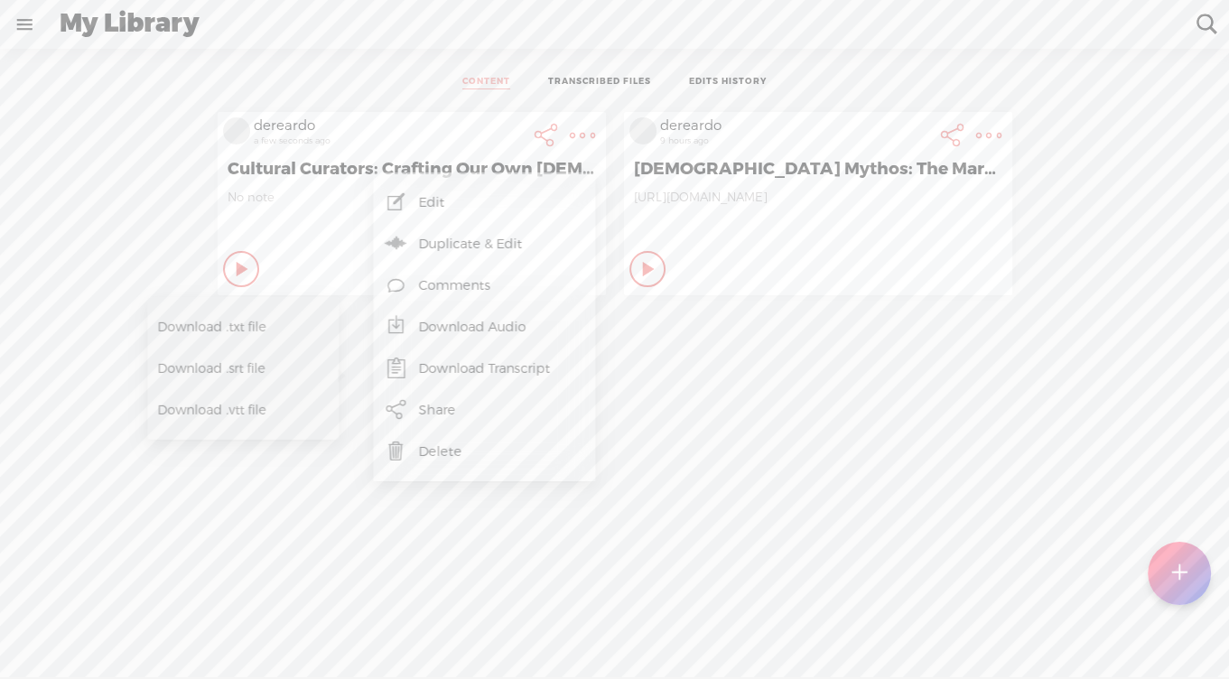
click at [226, 322] on span "Download .txt file" at bounding box center [229, 326] width 145 height 41
